Goal: Information Seeking & Learning: Check status

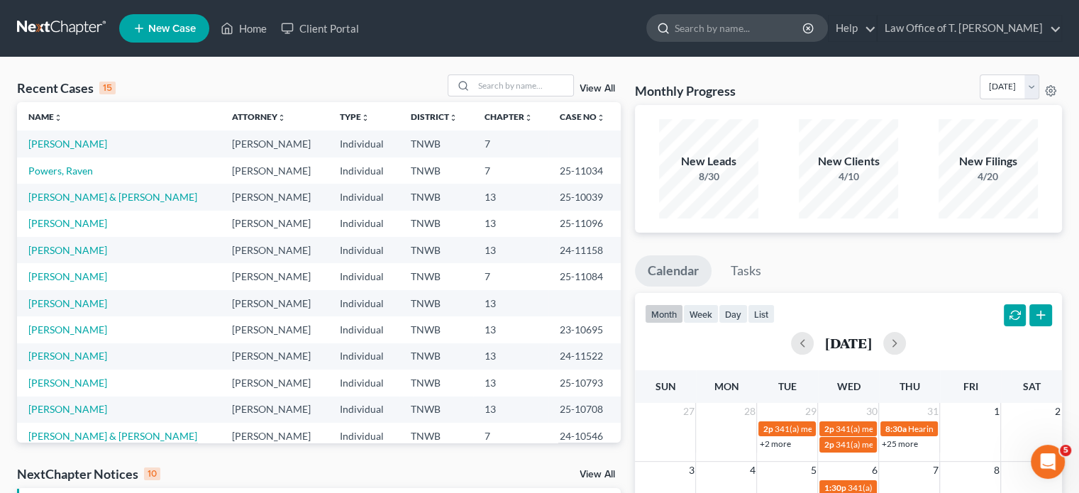
click at [709, 27] on input "search" at bounding box center [740, 28] width 130 height 26
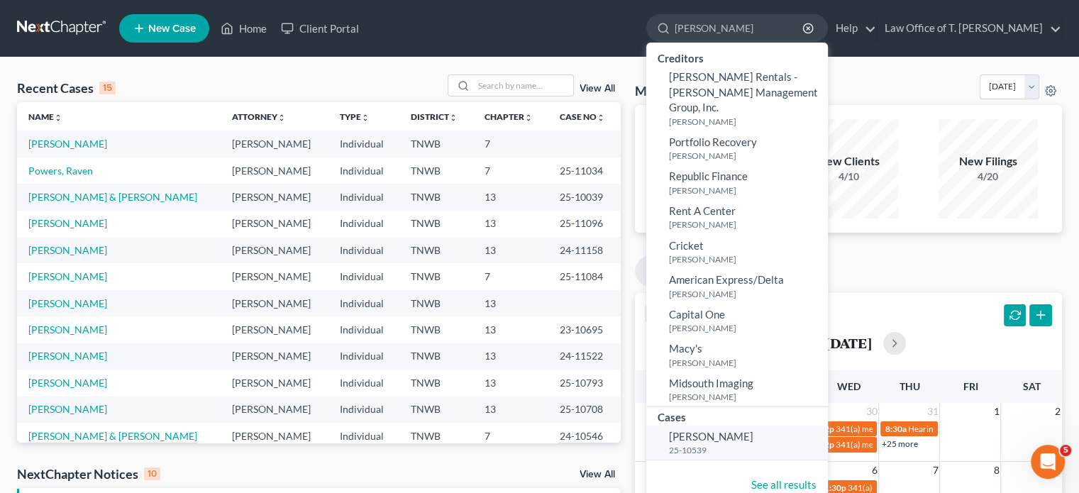
type input "[PERSON_NAME]"
click at [718, 430] on span "[PERSON_NAME]" at bounding box center [711, 436] width 84 height 13
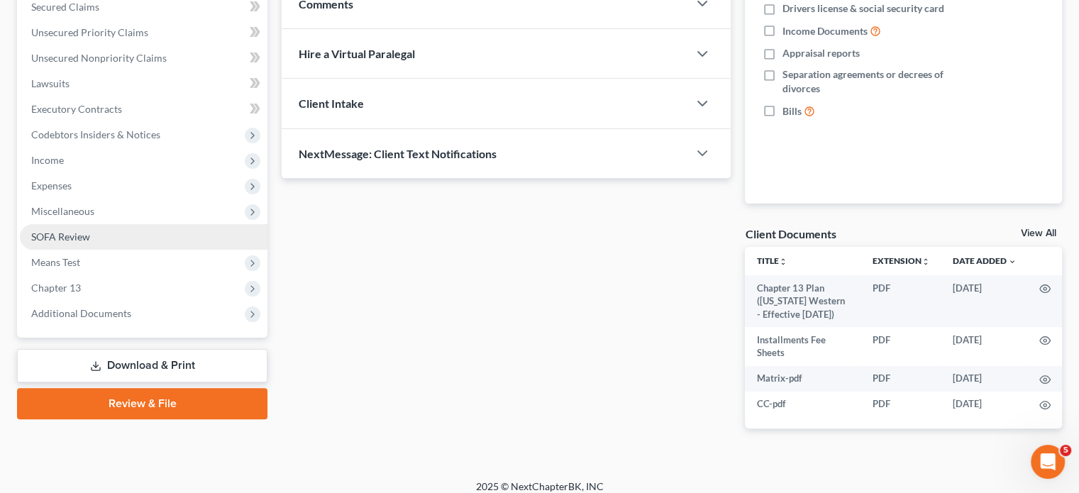
scroll to position [318, 0]
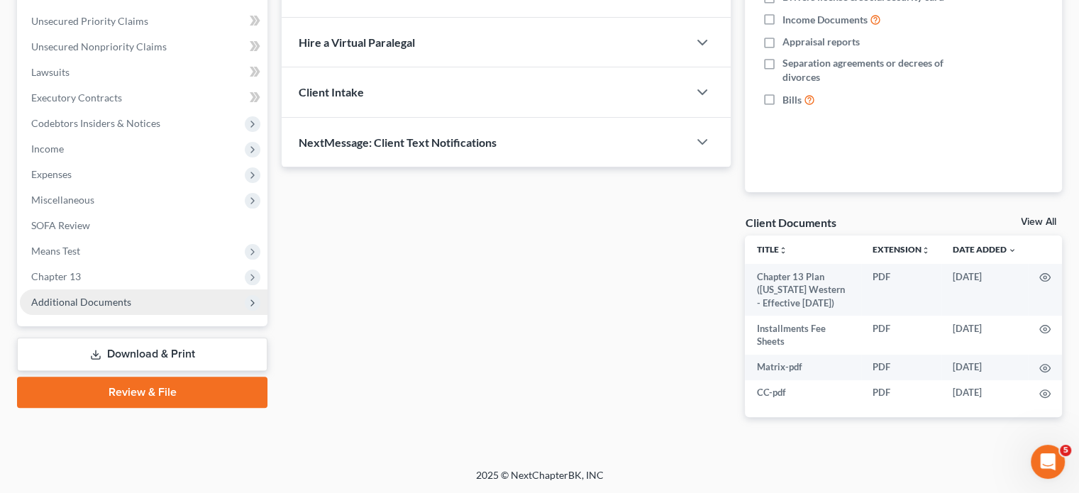
click at [80, 296] on span "Additional Documents" at bounding box center [81, 302] width 100 height 12
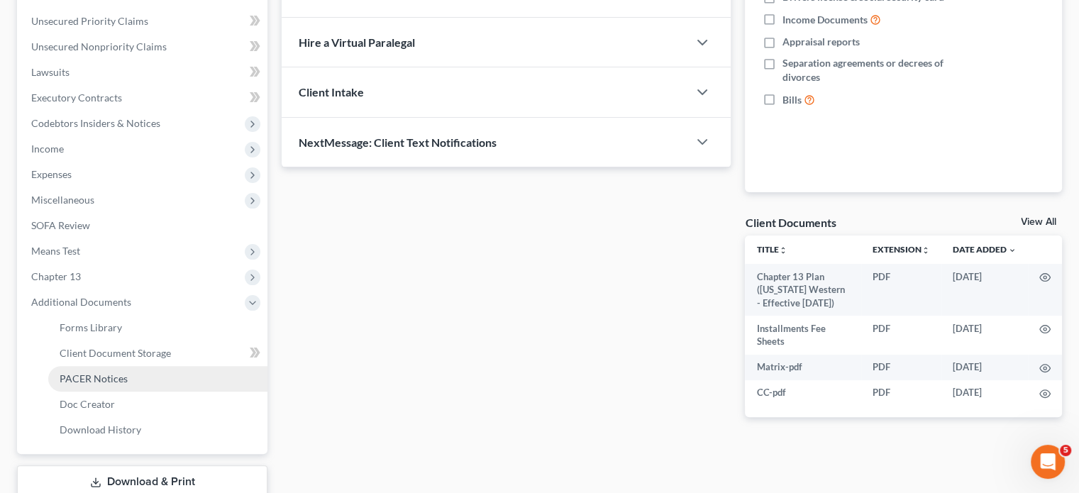
click at [102, 377] on span "PACER Notices" at bounding box center [94, 378] width 68 height 12
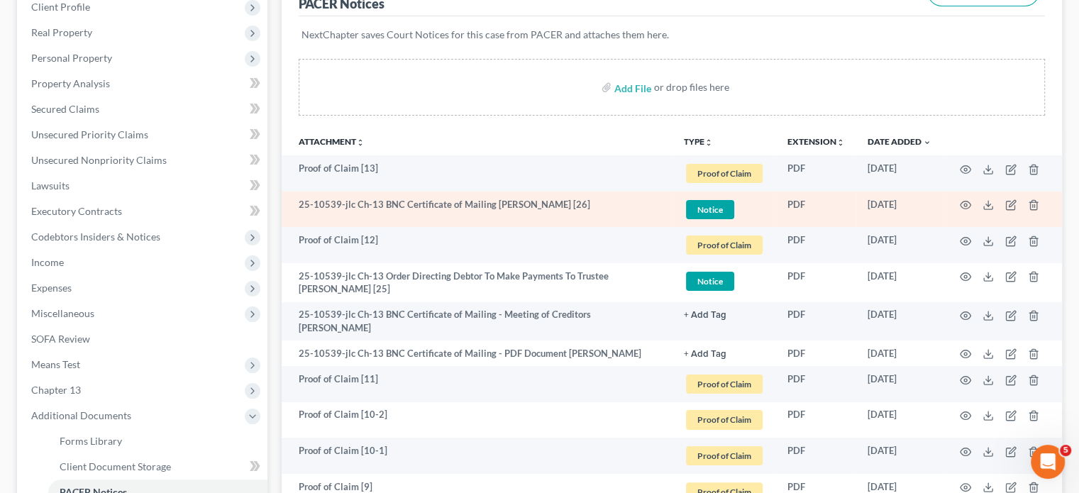
scroll to position [213, 0]
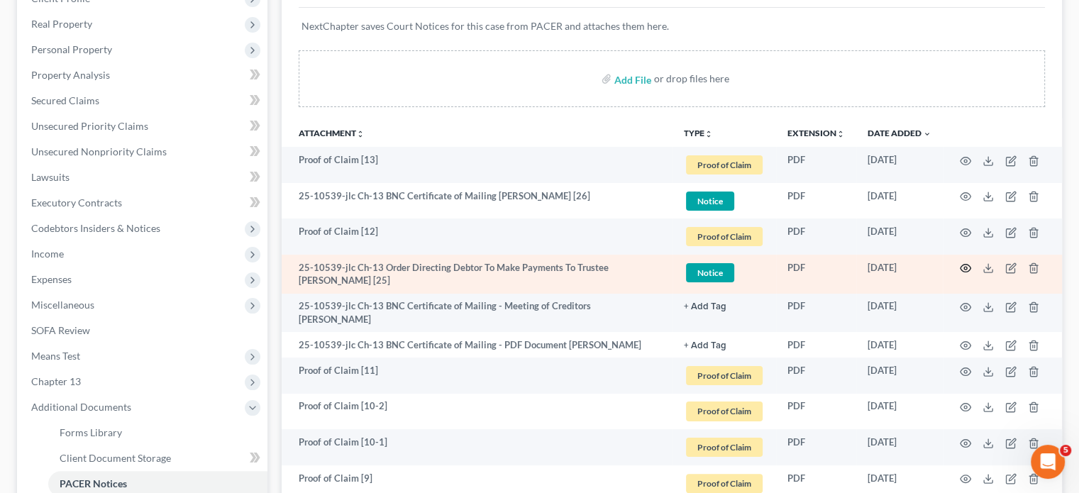
click at [967, 267] on icon "button" at bounding box center [965, 267] width 11 height 11
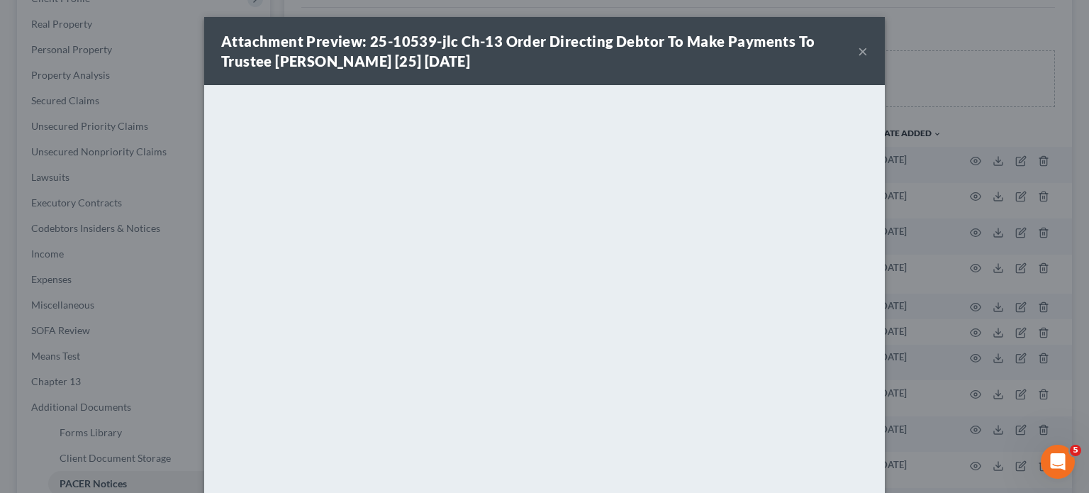
click at [865, 55] on div "Attachment Preview: 25-10539-jlc Ch-13 Order Directing Debtor To Make Payments …" at bounding box center [544, 51] width 681 height 68
click at [860, 55] on button "×" at bounding box center [863, 51] width 10 height 17
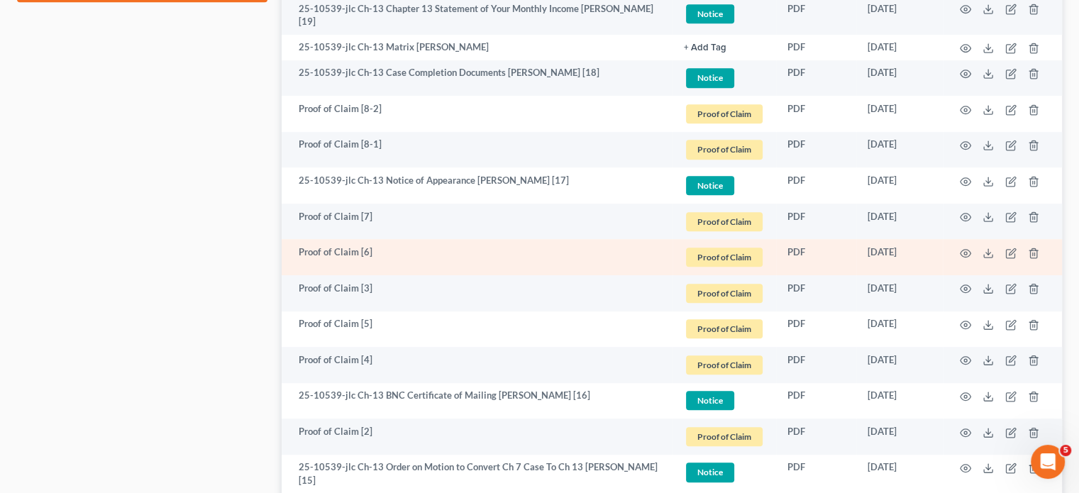
scroll to position [922, 0]
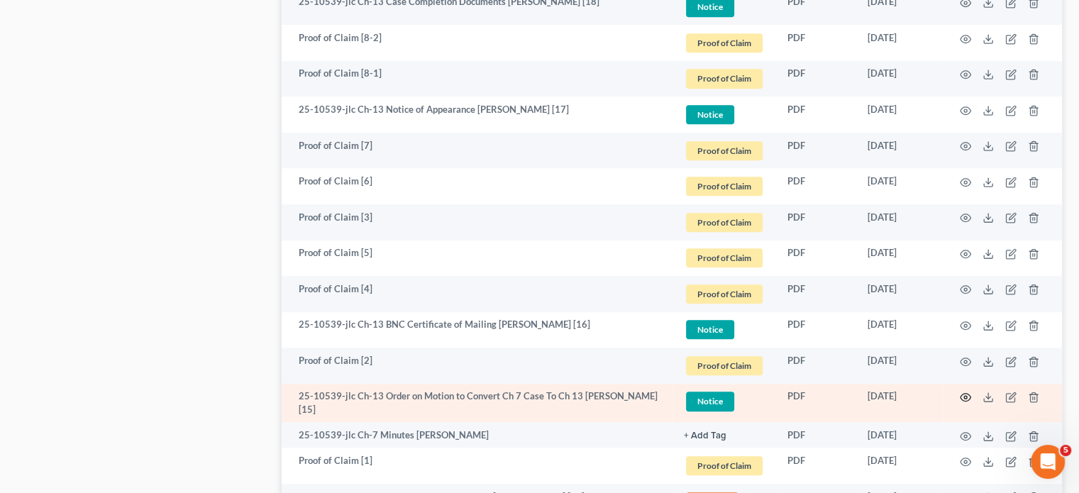
click at [962, 392] on icon "button" at bounding box center [965, 397] width 11 height 11
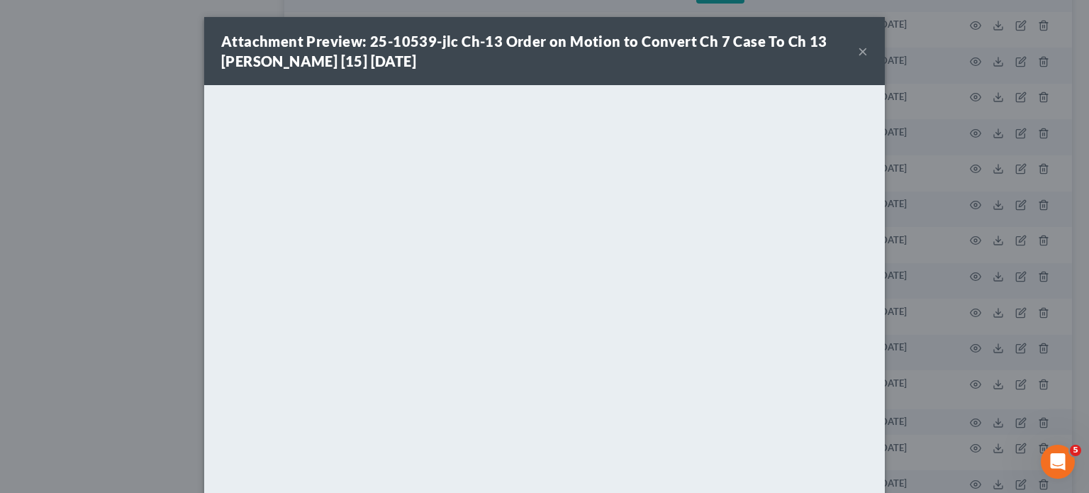
click at [858, 50] on button "×" at bounding box center [863, 51] width 10 height 17
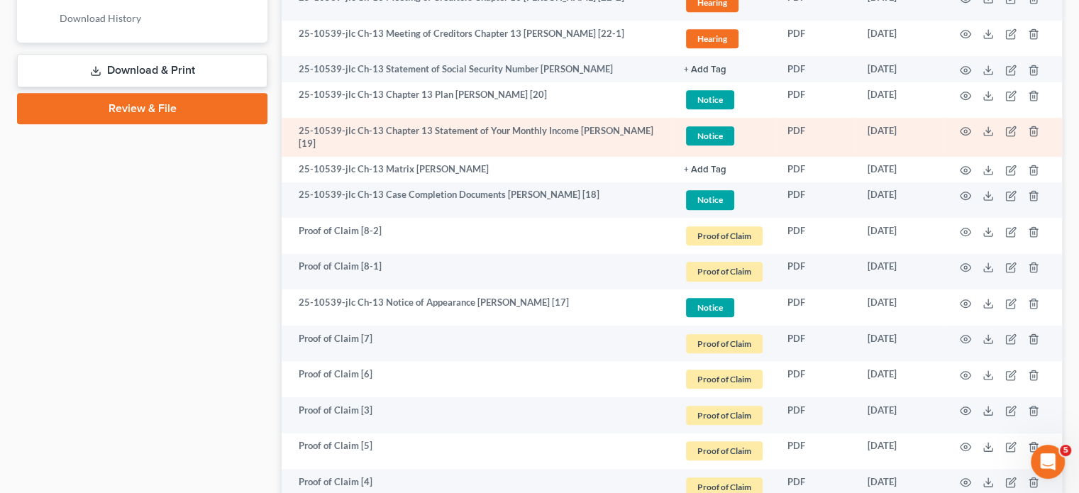
scroll to position [709, 0]
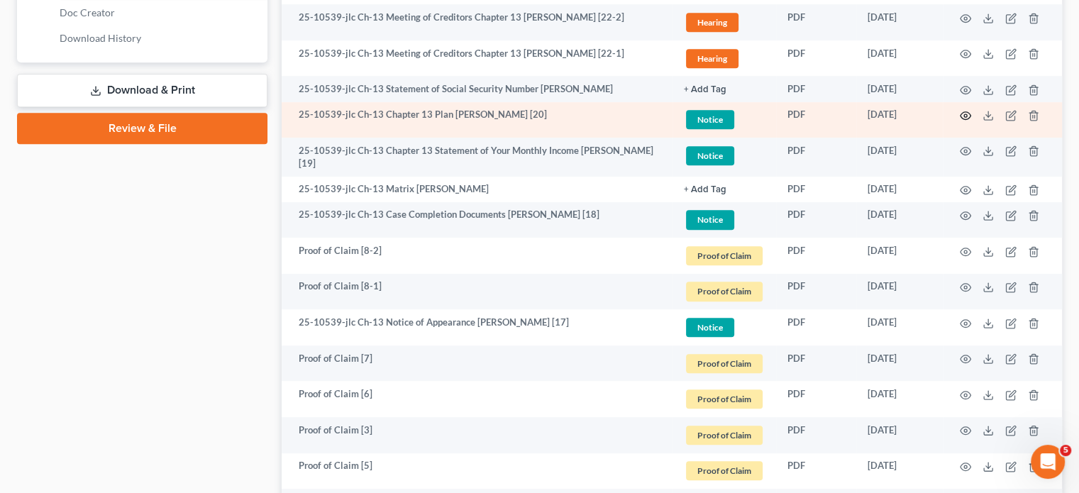
click at [970, 110] on icon "button" at bounding box center [965, 115] width 11 height 11
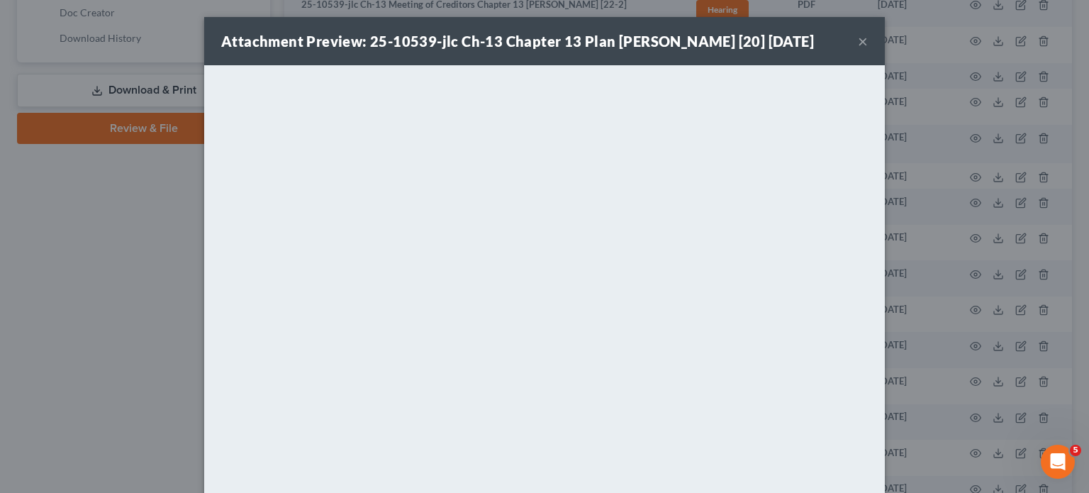
drag, startPoint x: 858, startPoint y: 45, endPoint x: 831, endPoint y: 70, distance: 37.6
click at [858, 45] on button "×" at bounding box center [863, 41] width 10 height 17
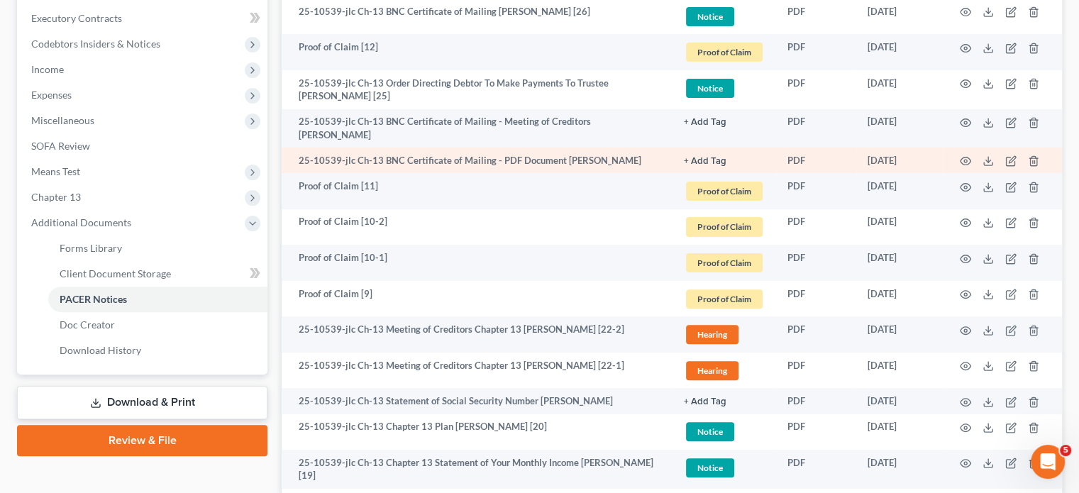
scroll to position [355, 0]
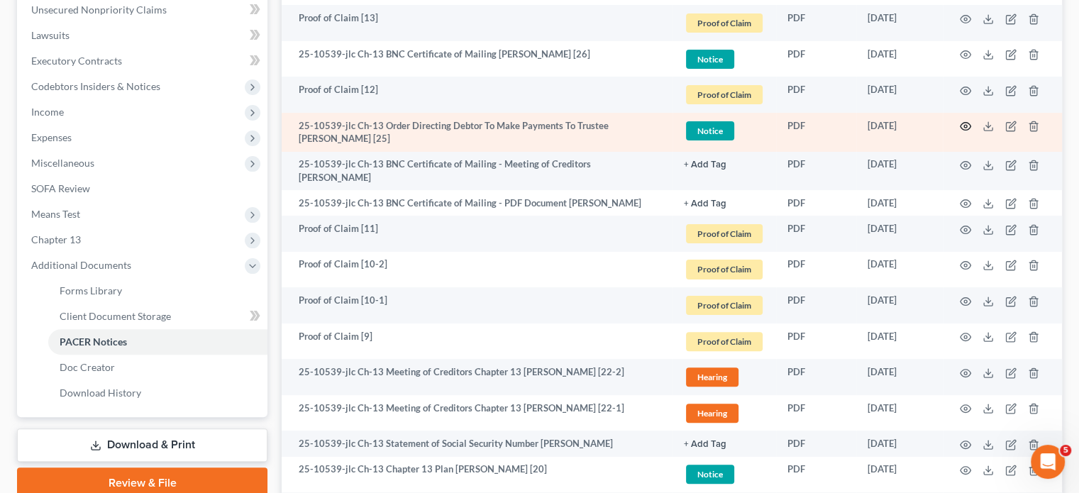
click at [966, 125] on circle "button" at bounding box center [965, 126] width 3 height 3
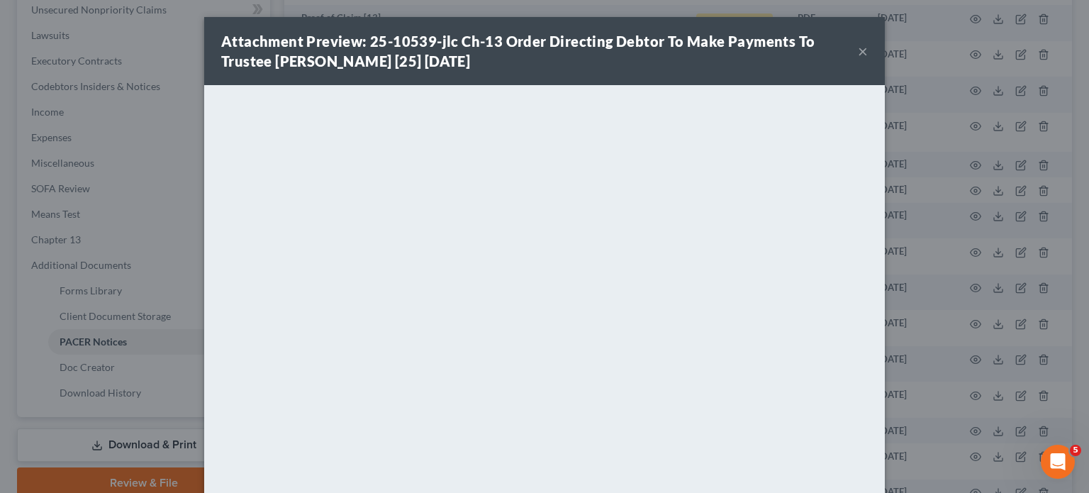
click at [858, 53] on button "×" at bounding box center [863, 51] width 10 height 17
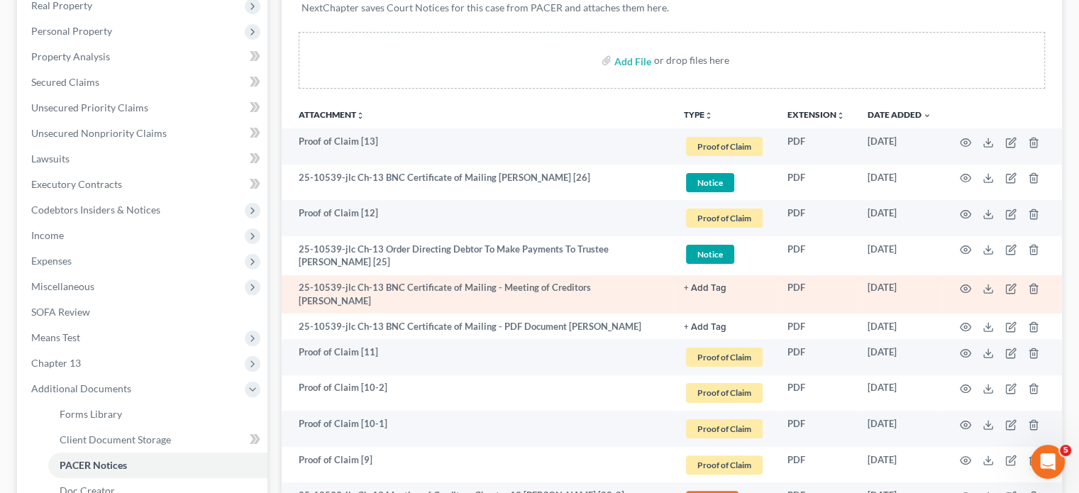
scroll to position [284, 0]
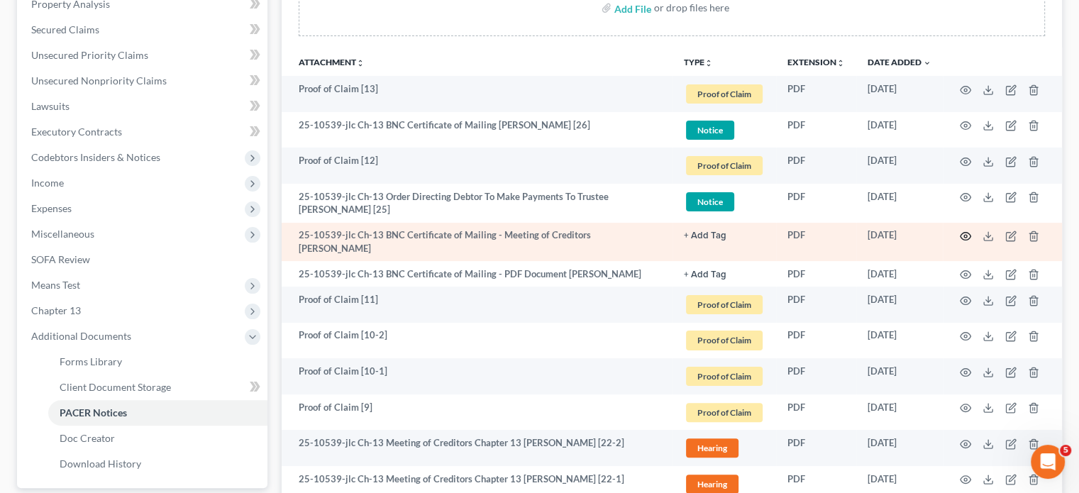
click at [967, 236] on icon "button" at bounding box center [965, 236] width 11 height 11
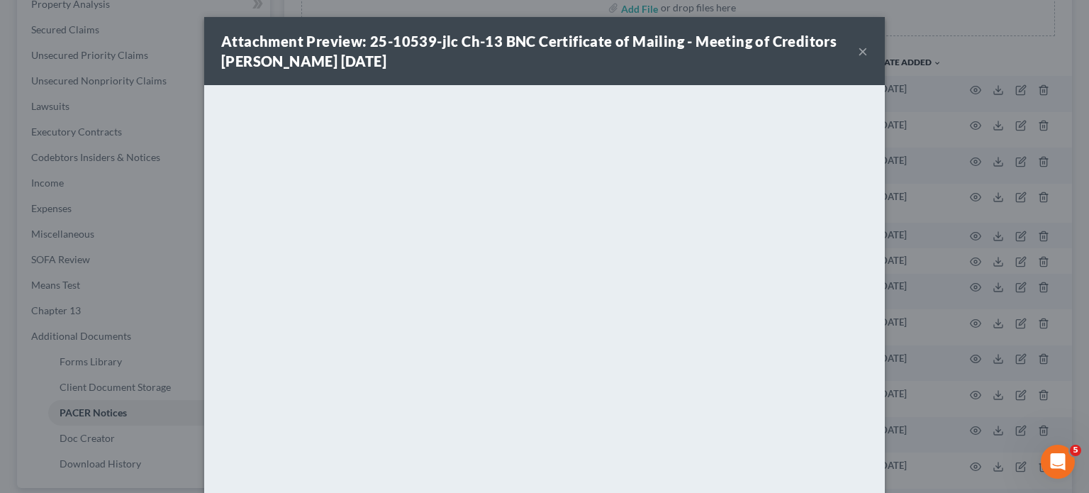
drag, startPoint x: 857, startPoint y: 48, endPoint x: 817, endPoint y: 89, distance: 57.2
click at [858, 50] on button "×" at bounding box center [863, 51] width 10 height 17
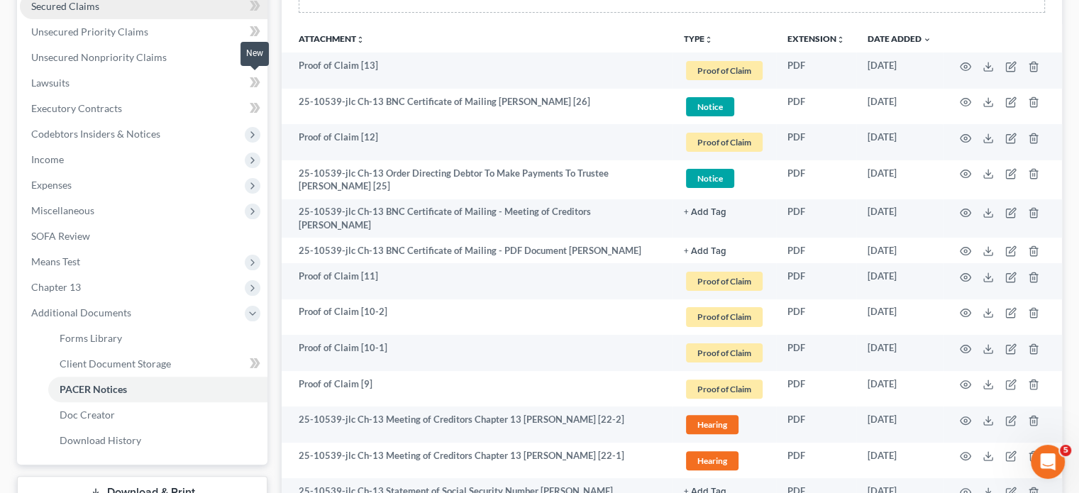
scroll to position [213, 0]
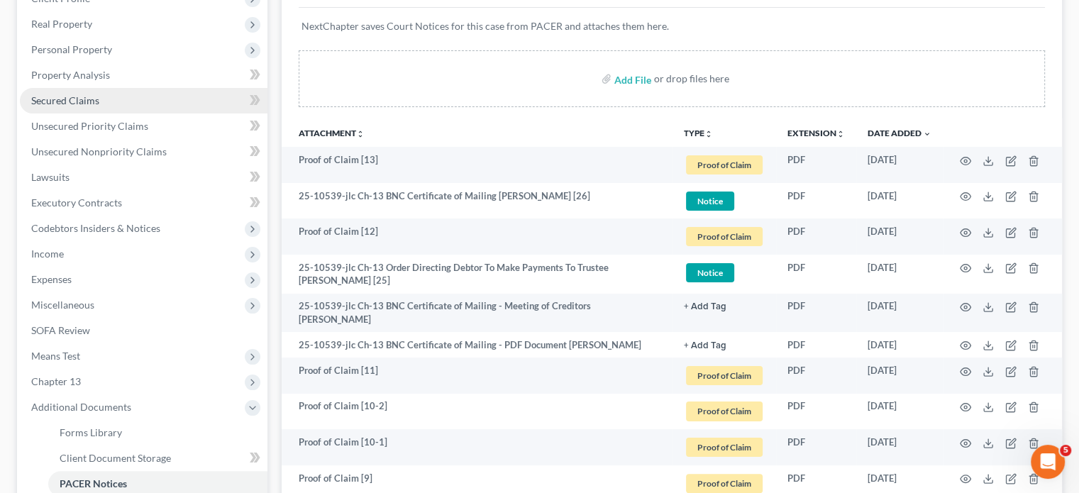
click at [57, 96] on span "Secured Claims" at bounding box center [65, 100] width 68 height 12
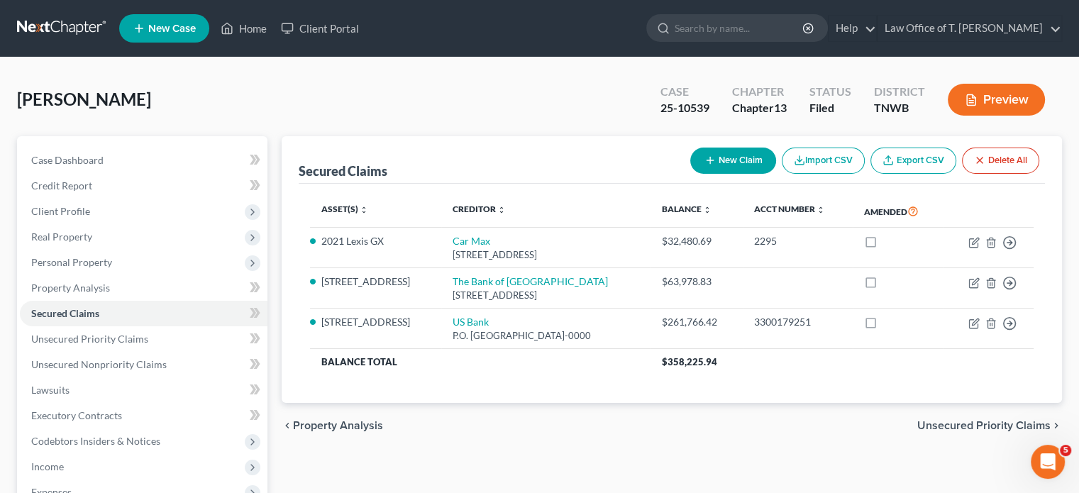
click at [1011, 93] on button "Preview" at bounding box center [996, 100] width 97 height 32
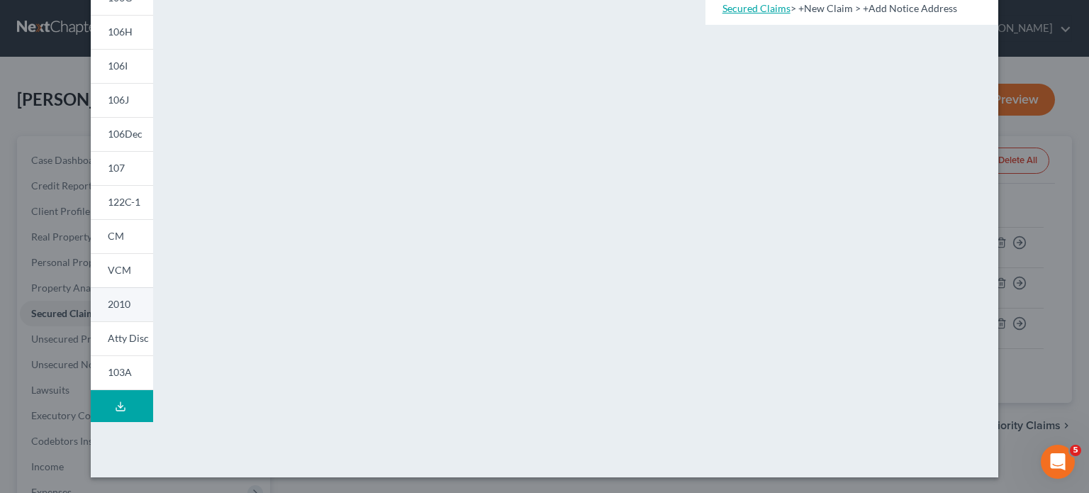
scroll to position [306, 0]
click at [113, 200] on span "122C-1" at bounding box center [124, 201] width 33 height 12
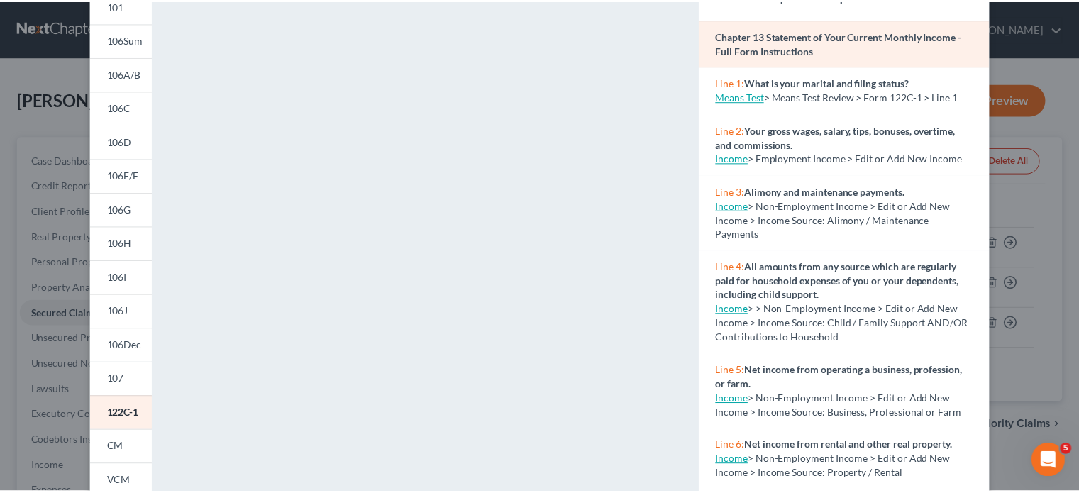
scroll to position [23, 0]
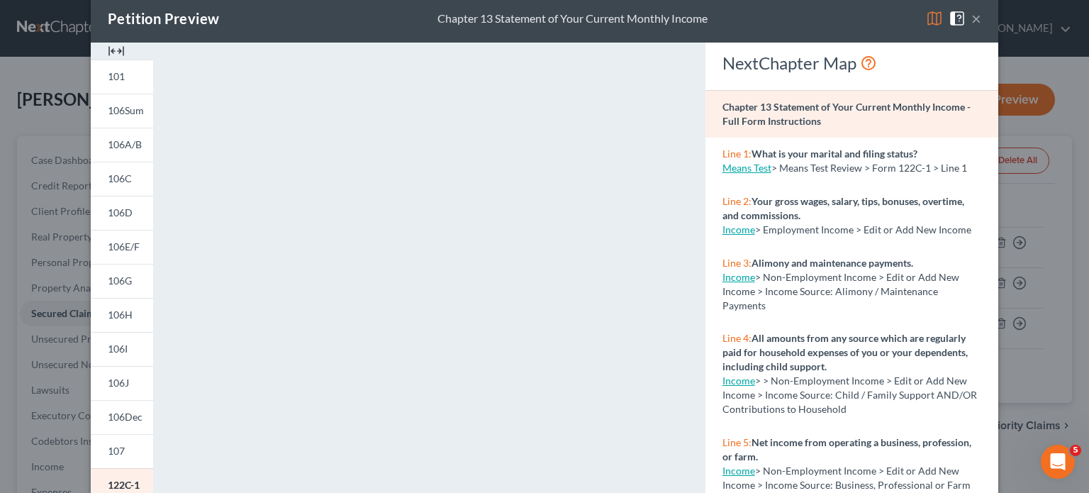
click at [973, 16] on button "×" at bounding box center [977, 18] width 10 height 17
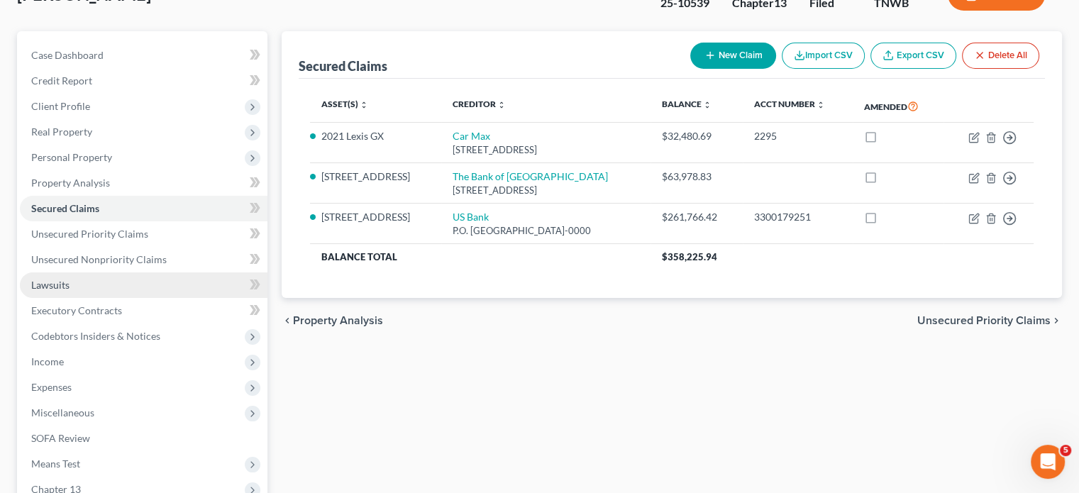
scroll to position [142, 0]
